Goal: Communication & Community: Answer question/provide support

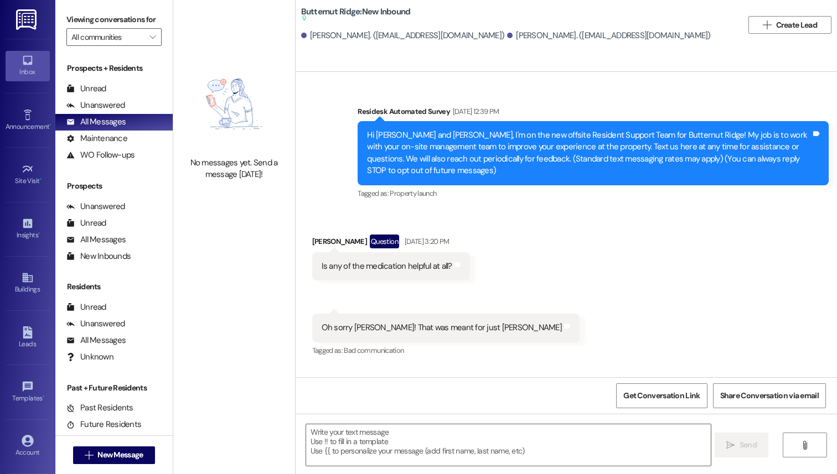
type textarea "Fetching suggested responses. Please feel free to read through the conversation…"
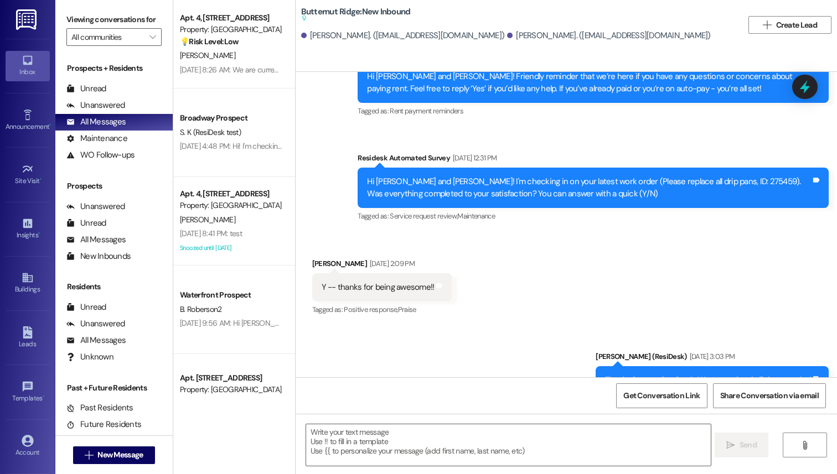
scroll to position [1238, 0]
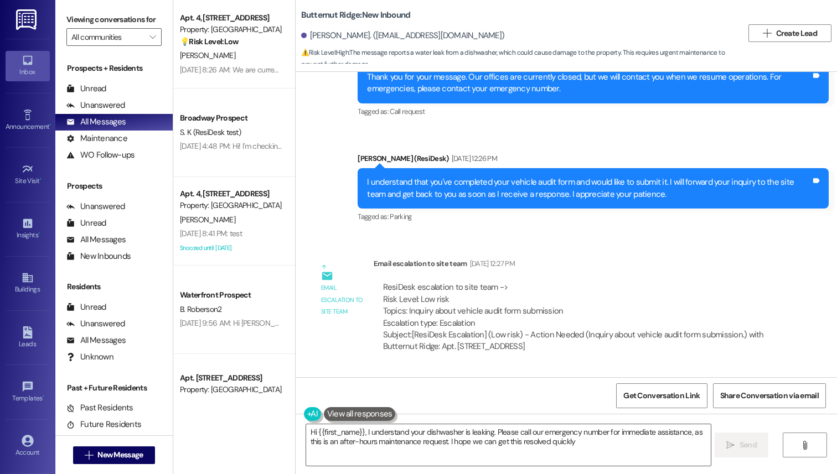
scroll to position [653, 0]
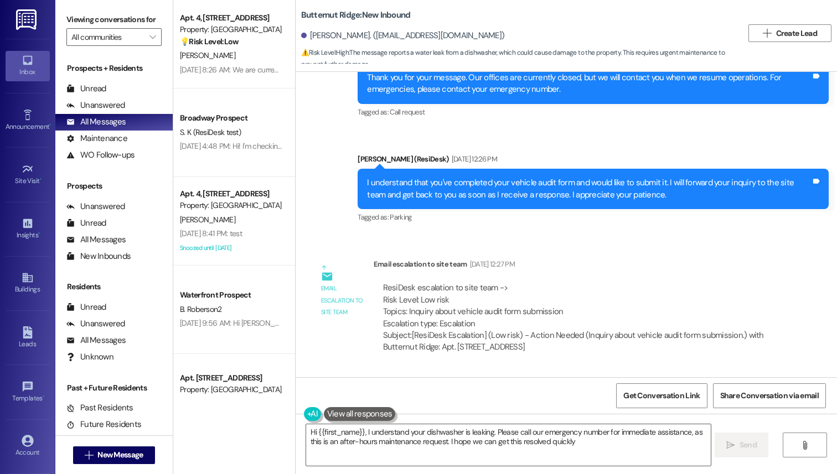
type textarea "Hi {{first_name}}, I understand your dishwasher is leaking. Please call our eme…"
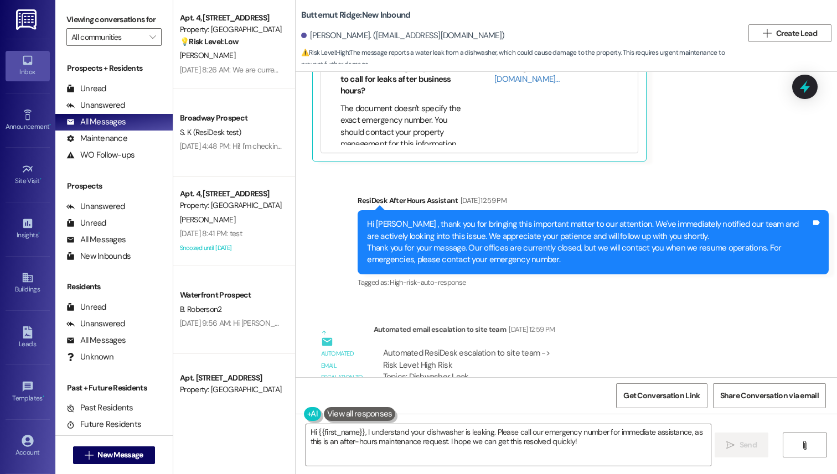
scroll to position [1239, 0]
